Goal: Navigation & Orientation: Find specific page/section

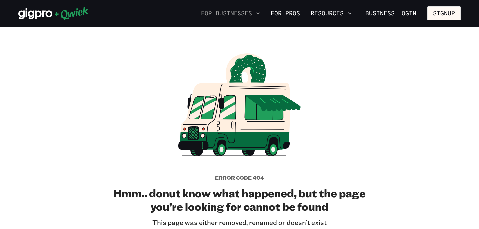
click at [238, 13] on button "For Businesses" at bounding box center [230, 13] width 65 height 11
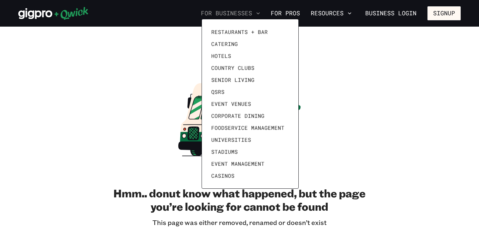
click at [238, 13] on div at bounding box center [239, 114] width 479 height 229
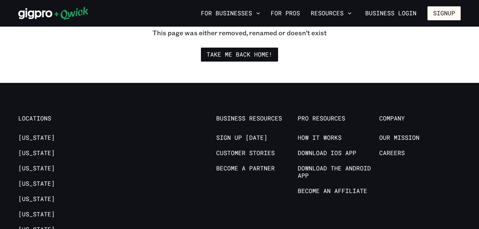
scroll to position [191, 0]
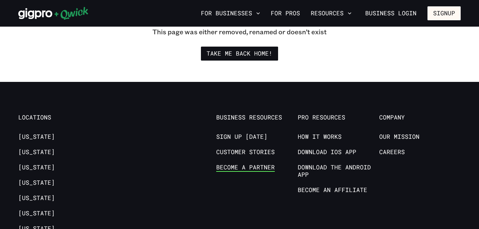
click at [255, 168] on link "Become a Partner" at bounding box center [245, 168] width 59 height 8
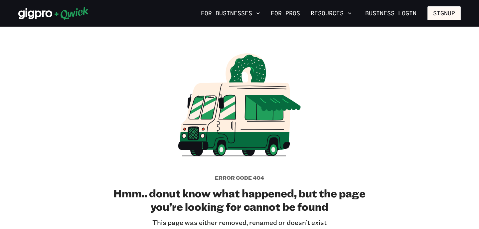
click at [332, 161] on div "Error code 404 Hmm.. donut know what happened, but the page you’re looking for …" at bounding box center [240, 149] width 266 height 203
